Goal: Find contact information: Find contact information

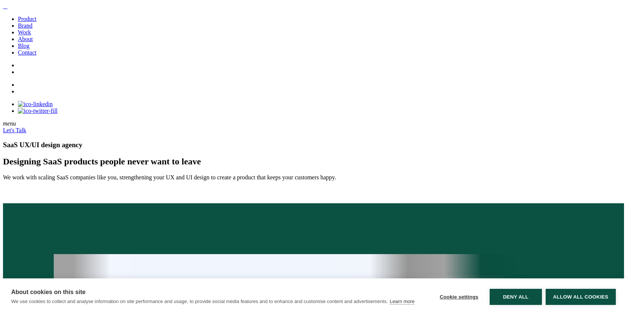
click at [376, 127] on div "Let's Talk" at bounding box center [313, 130] width 621 height 7
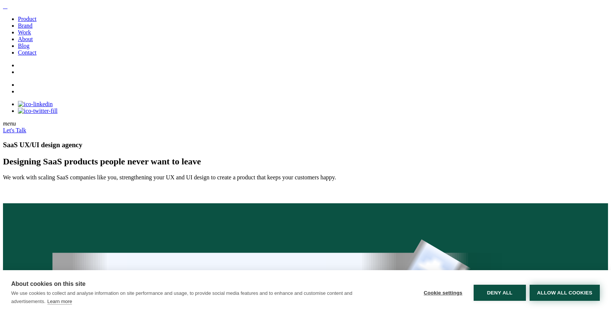
click at [559, 295] on button "Allow all cookies" at bounding box center [564, 292] width 70 height 16
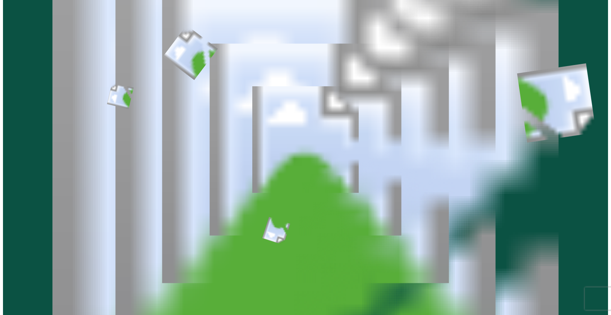
scroll to position [305, 0]
